Goal: Entertainment & Leisure: Consume media (video, audio)

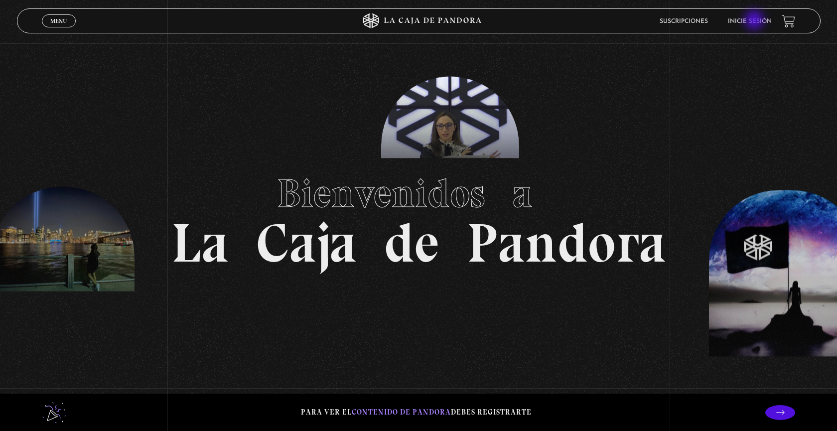
scroll to position [0, 0]
click at [755, 21] on link "Inicie sesión" at bounding box center [750, 21] width 44 height 6
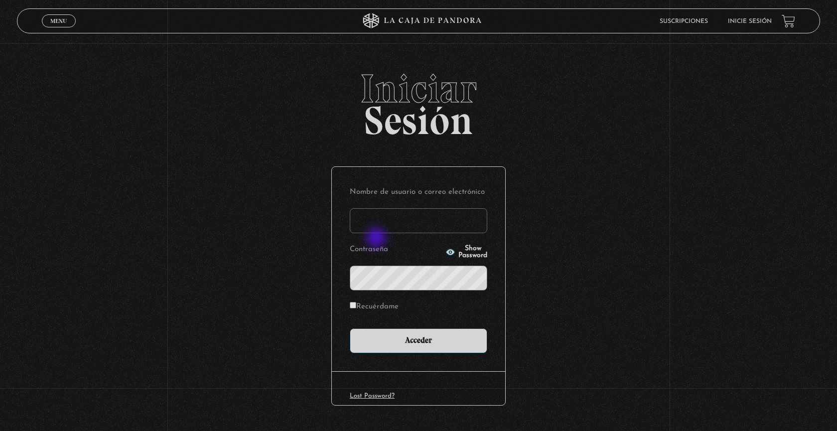
type input "[PERSON_NAME]"
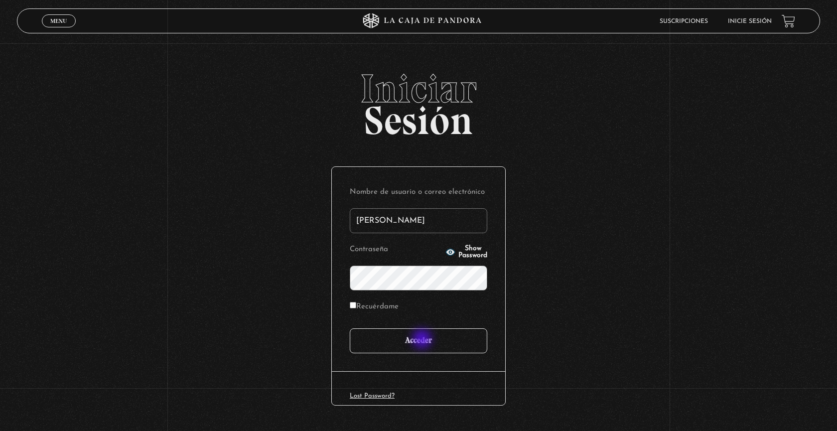
click at [423, 340] on input "Acceder" at bounding box center [418, 340] width 137 height 25
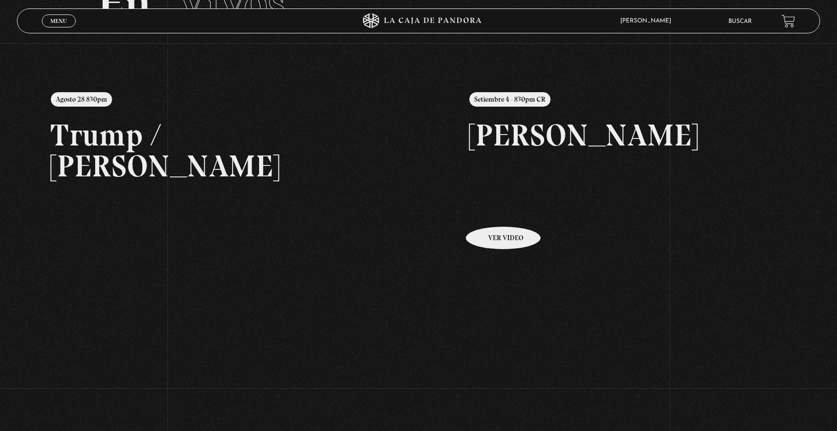
scroll to position [91, 0]
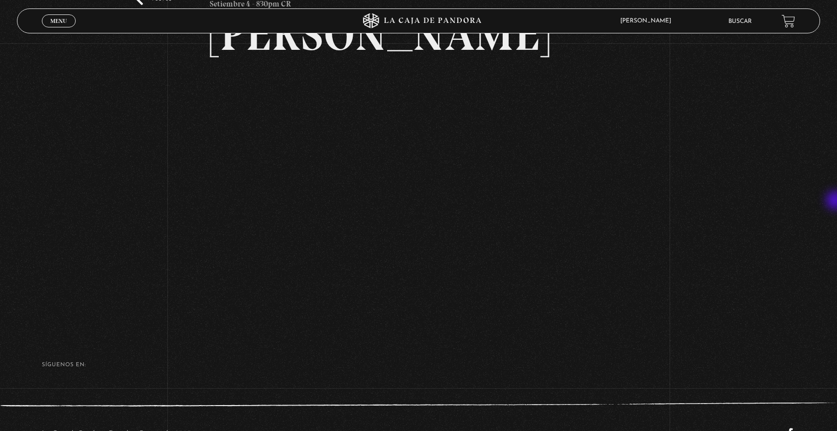
scroll to position [97, 0]
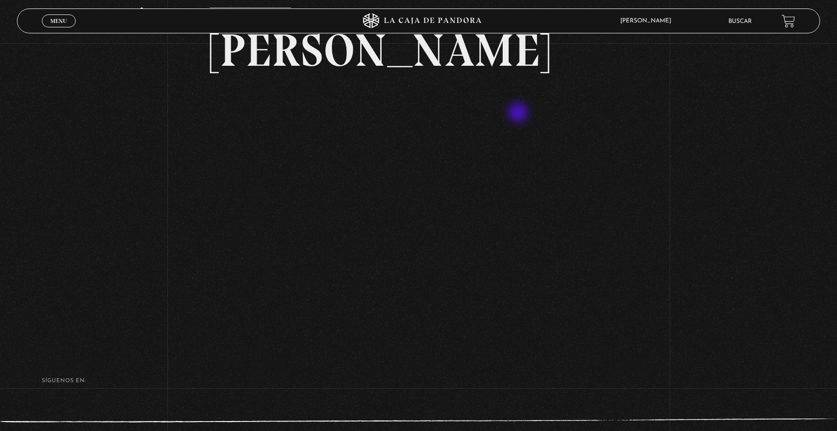
scroll to position [83, 0]
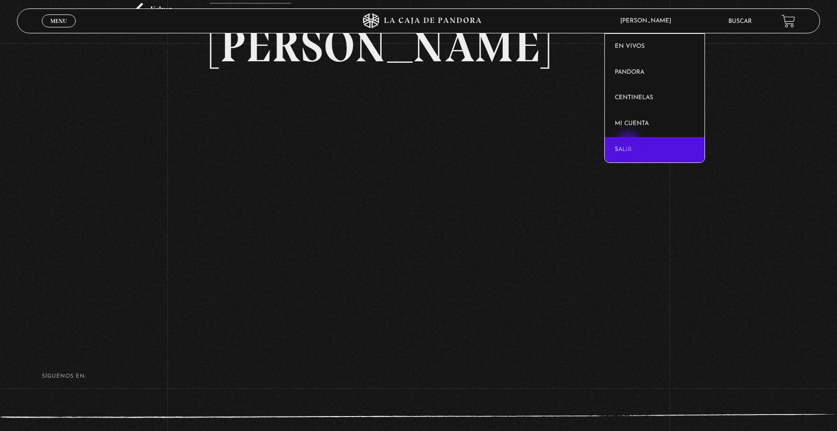
click at [629, 143] on link "Salir" at bounding box center [655, 150] width 100 height 26
